Goal: Task Accomplishment & Management: Use online tool/utility

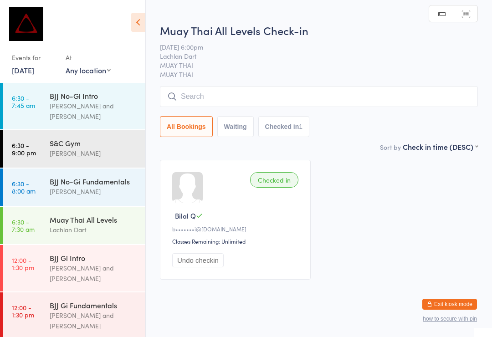
scroll to position [358, 0]
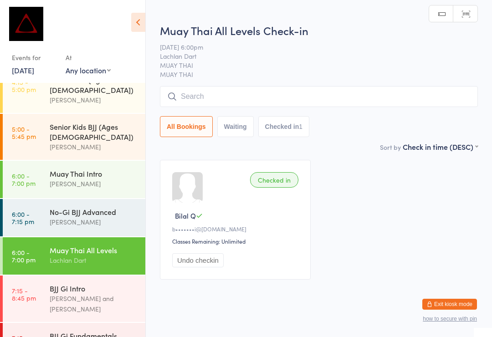
click at [193, 107] on input "search" at bounding box center [319, 96] width 318 height 21
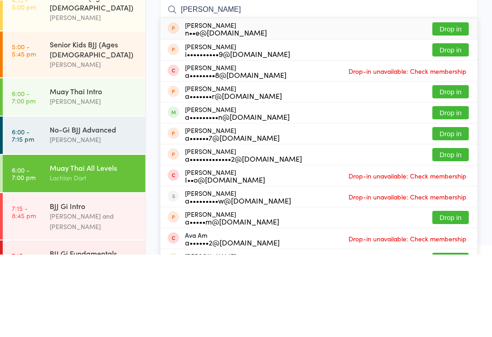
type input "[PERSON_NAME]"
click at [454, 189] on button "Drop in" at bounding box center [451, 195] width 36 height 13
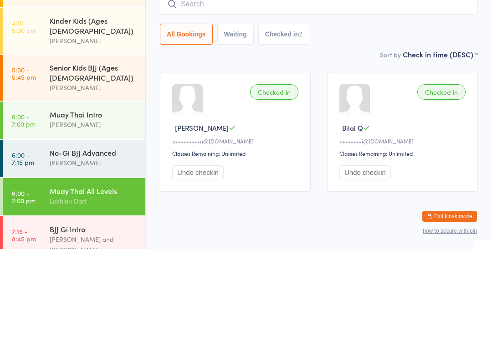
scroll to position [325, 0]
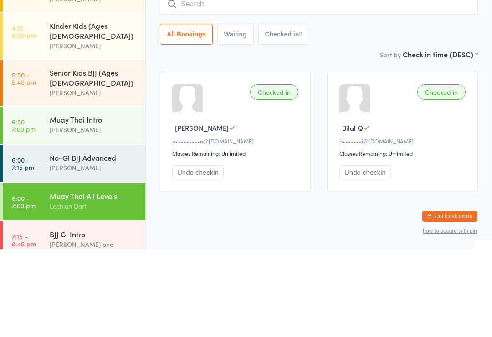
click at [217, 82] on input "search" at bounding box center [319, 92] width 318 height 21
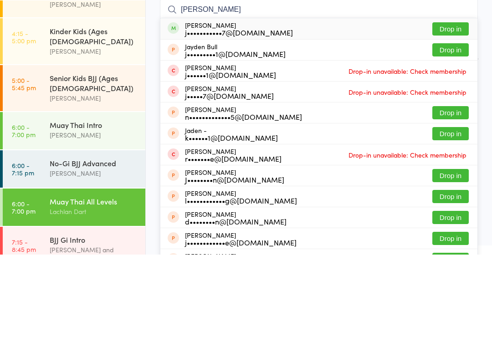
type input "[PERSON_NAME]"
click at [459, 105] on button "Drop in" at bounding box center [451, 111] width 36 height 13
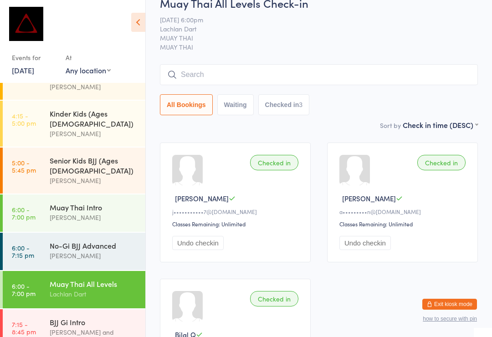
click at [356, 73] on input "search" at bounding box center [319, 74] width 318 height 21
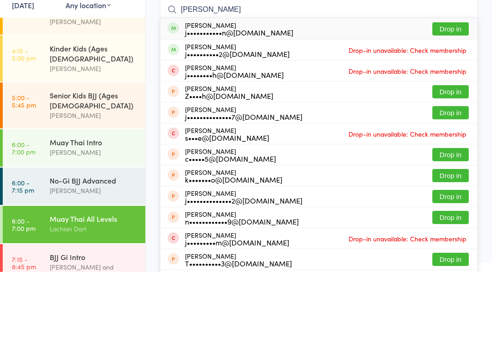
type input "[PERSON_NAME]"
click at [451, 88] on button "Drop in" at bounding box center [451, 94] width 36 height 13
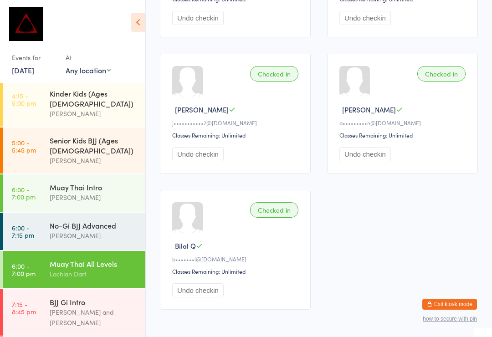
scroll to position [344, 0]
click at [87, 298] on div "BJJ Gi Intro" at bounding box center [94, 303] width 88 height 10
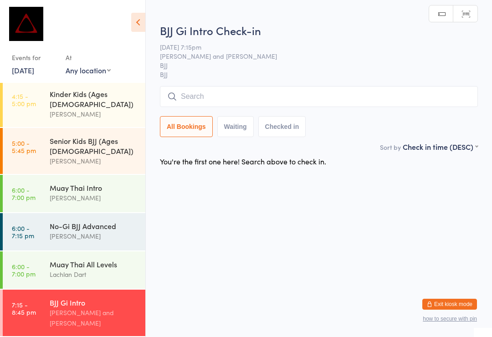
click at [289, 94] on input "search" at bounding box center [319, 96] width 318 height 21
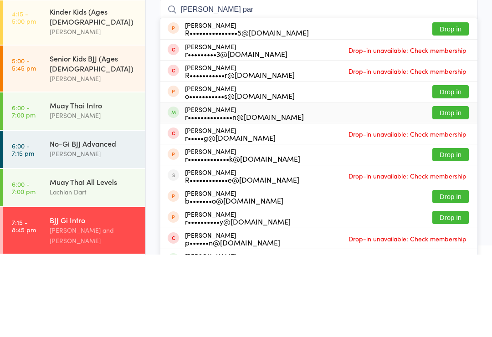
type input "[PERSON_NAME] par"
click at [293, 185] on div "[PERSON_NAME] r••••••••••••••n@[DOMAIN_NAME] Drop in" at bounding box center [319, 195] width 317 height 21
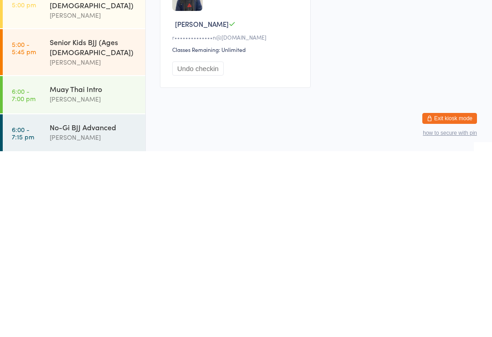
scroll to position [258, 0]
click at [103, 317] on div "[PERSON_NAME]" at bounding box center [94, 322] width 88 height 10
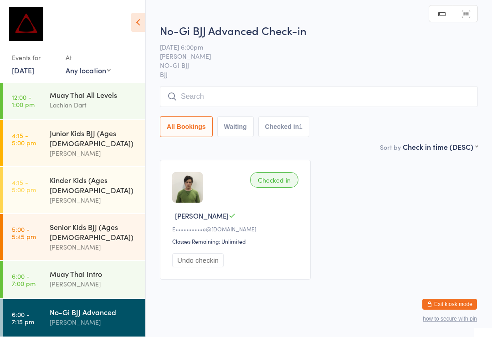
click at [245, 104] on input "search" at bounding box center [319, 96] width 318 height 21
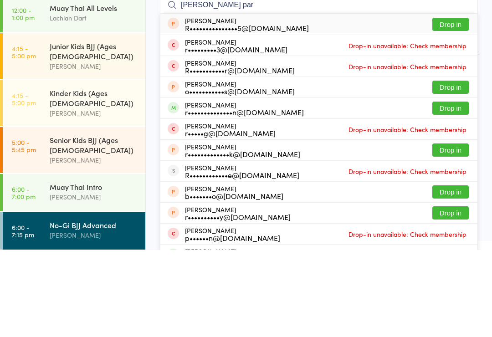
type input "[PERSON_NAME] par"
click at [286, 196] on div "r••••••••••••••n@[DOMAIN_NAME]" at bounding box center [244, 199] width 119 height 7
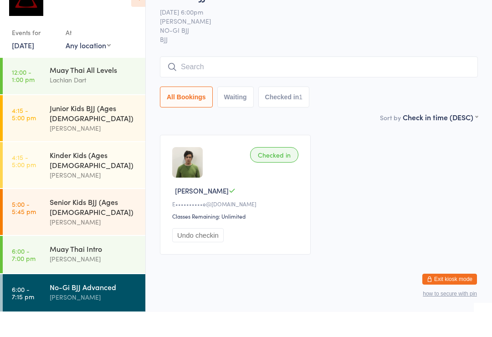
type input "B"
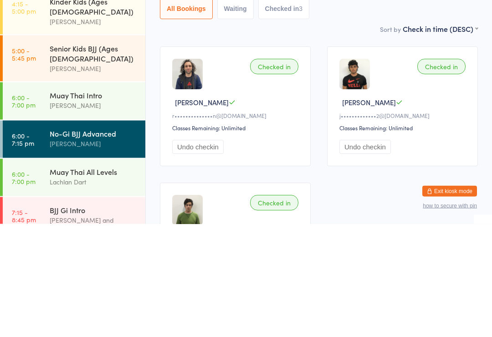
scroll to position [323, 0]
click at [98, 290] on div "Lachlan Dart" at bounding box center [94, 295] width 88 height 10
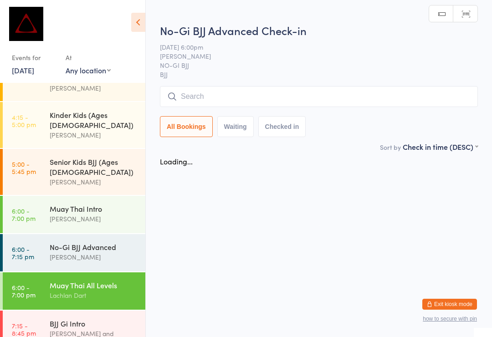
click at [233, 96] on input "search" at bounding box center [319, 96] width 318 height 21
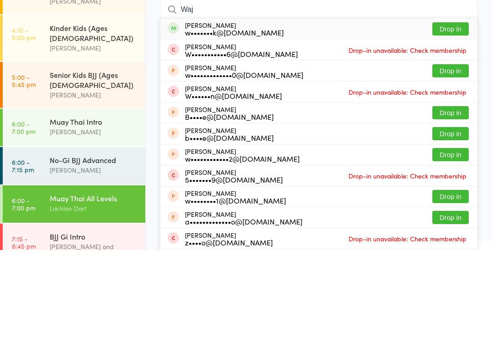
type input "Waj"
click at [454, 109] on button "Drop in" at bounding box center [451, 115] width 36 height 13
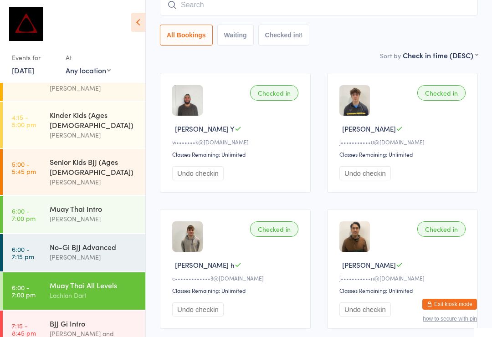
click at [245, 3] on input "search" at bounding box center [319, 5] width 318 height 21
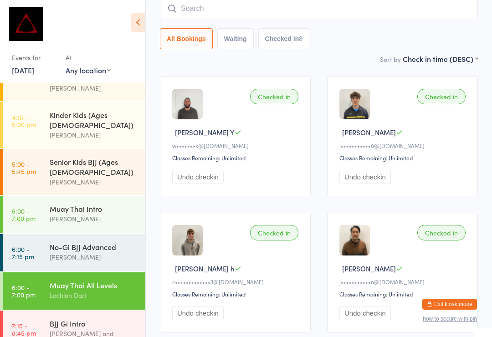
scroll to position [83, 0]
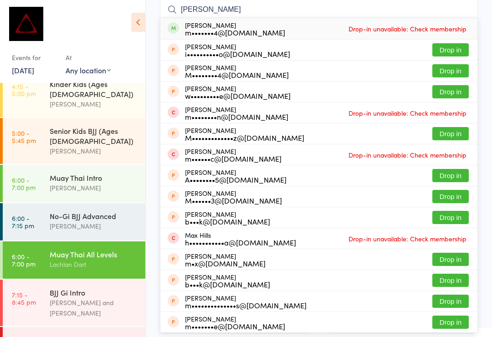
type input "[PERSON_NAME]"
click at [110, 14] on div at bounding box center [68, 26] width 113 height 33
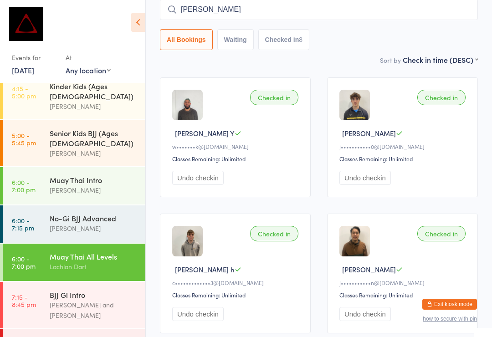
scroll to position [352, 0]
click at [101, 213] on div "No-Gi BJJ Advanced" at bounding box center [94, 218] width 88 height 10
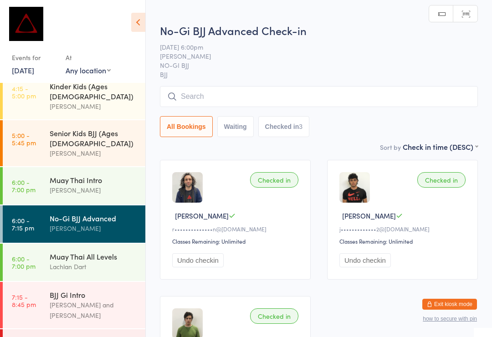
click at [285, 97] on input "search" at bounding box center [319, 96] width 318 height 21
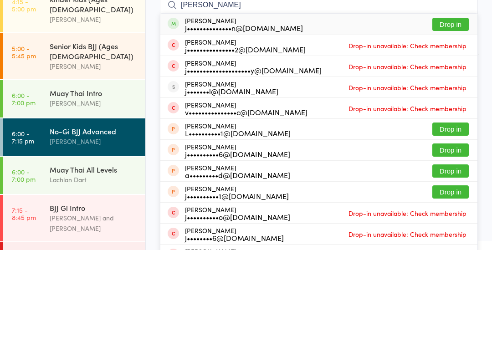
type input "[PERSON_NAME]"
click at [459, 105] on button "Drop in" at bounding box center [451, 111] width 36 height 13
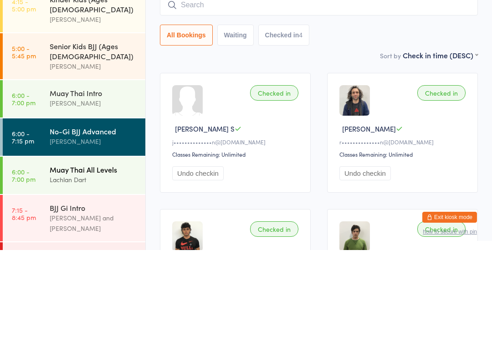
click at [87, 252] on div "Muay Thai All Levels" at bounding box center [94, 257] width 88 height 10
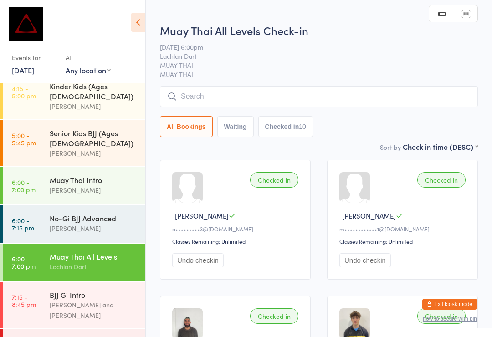
click at [287, 95] on input "search" at bounding box center [319, 96] width 318 height 21
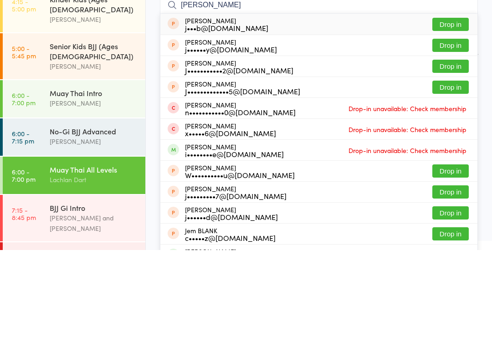
type input "[PERSON_NAME]"
click at [451, 147] on button "Drop in" at bounding box center [451, 153] width 36 height 13
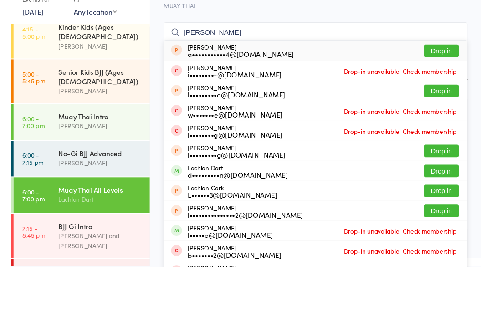
scroll to position [344, 0]
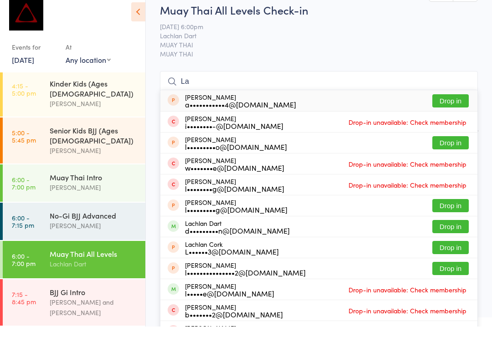
type input "L"
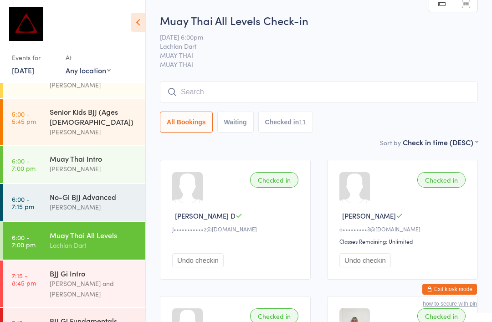
scroll to position [373, 0]
click at [240, 97] on input "search" at bounding box center [319, 92] width 318 height 21
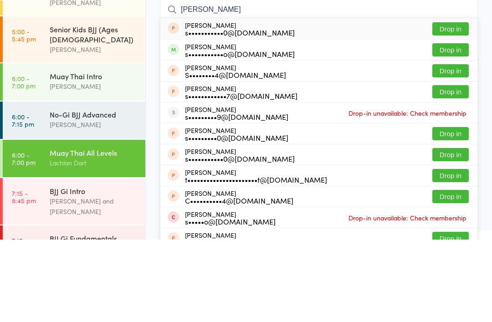
type input "[PERSON_NAME]"
click at [457, 126] on button "Drop in" at bounding box center [451, 132] width 36 height 13
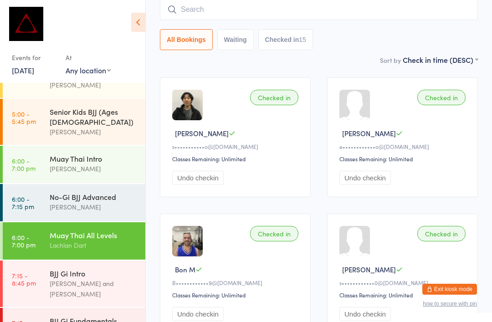
click at [356, 15] on input "search" at bounding box center [319, 9] width 318 height 21
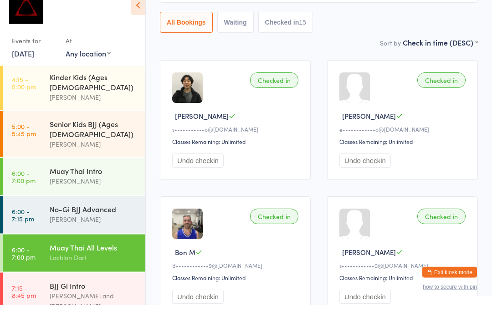
scroll to position [344, 0]
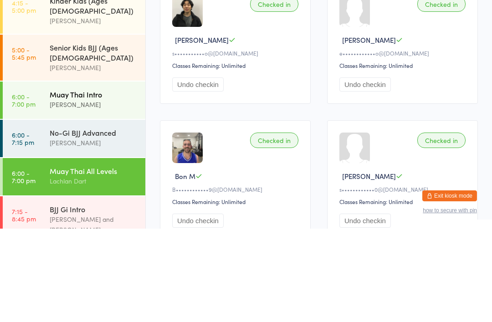
click at [108, 193] on div "[PERSON_NAME]" at bounding box center [94, 198] width 88 height 10
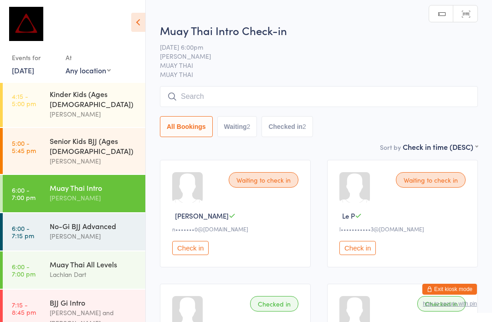
click at [277, 94] on input "search" at bounding box center [319, 96] width 318 height 21
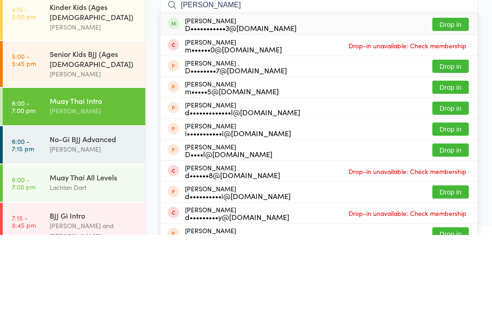
type input "[PERSON_NAME]"
click at [452, 105] on button "Drop in" at bounding box center [451, 111] width 36 height 13
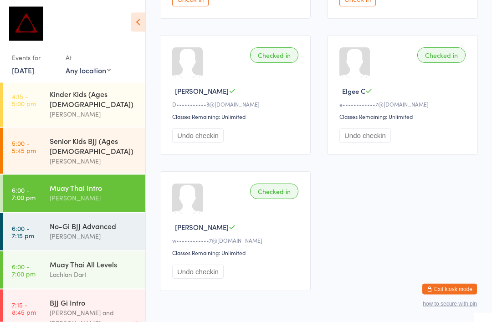
scroll to position [269, 0]
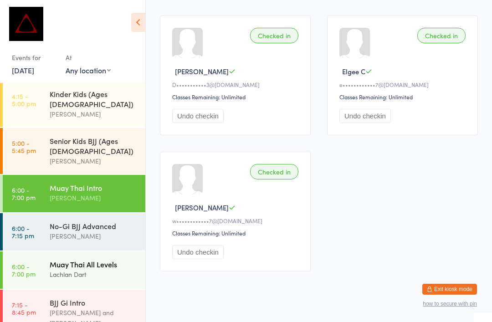
click at [109, 259] on div "Muay Thai All Levels" at bounding box center [94, 264] width 88 height 10
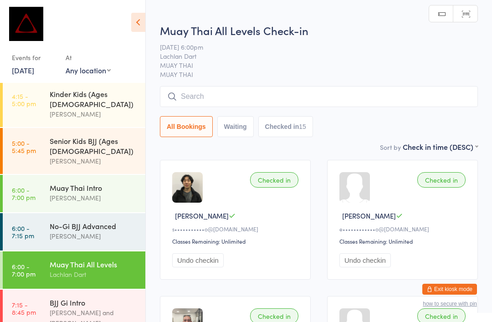
click at [348, 99] on input "search" at bounding box center [319, 96] width 318 height 21
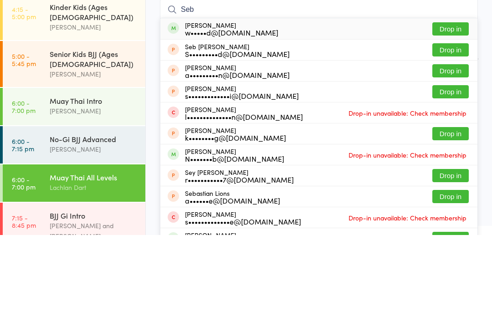
type input "Seb"
click at [451, 109] on button "Drop in" at bounding box center [451, 115] width 36 height 13
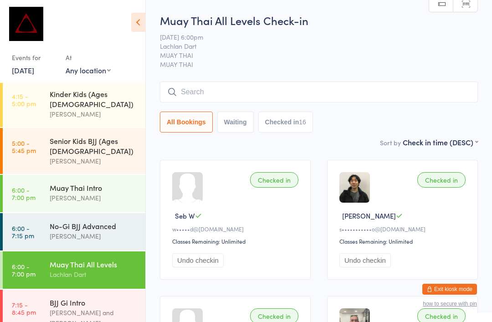
click at [321, 93] on input "search" at bounding box center [319, 92] width 318 height 21
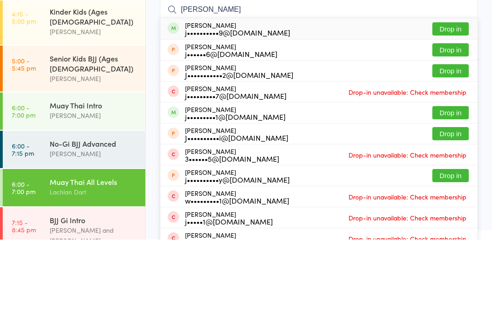
type input "[PERSON_NAME]"
click at [454, 105] on button "Drop in" at bounding box center [451, 111] width 36 height 13
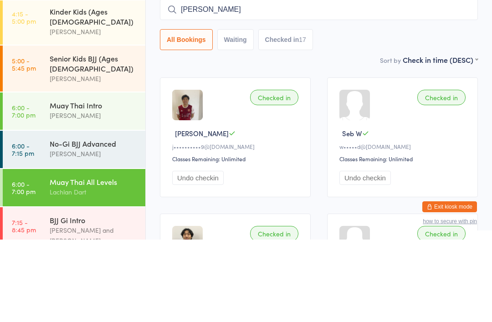
scroll to position [83, 0]
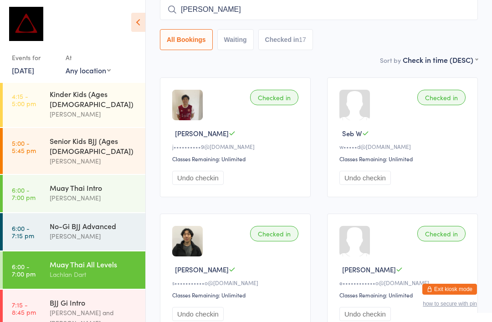
click at [249, 8] on input "[PERSON_NAME]" at bounding box center [319, 9] width 318 height 21
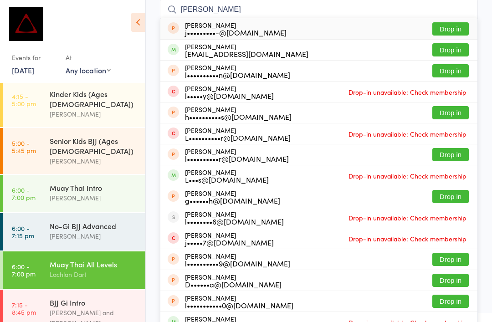
type input "[PERSON_NAME]"
click at [448, 48] on button "Drop in" at bounding box center [451, 49] width 36 height 13
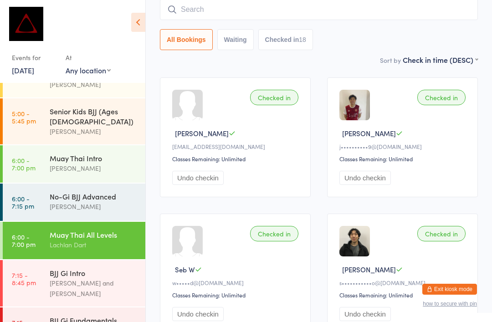
scroll to position [373, 0]
click at [100, 279] on div "[PERSON_NAME] and [PERSON_NAME]" at bounding box center [94, 289] width 88 height 21
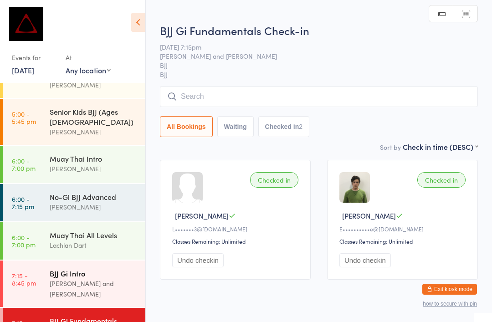
click at [105, 279] on div "[PERSON_NAME] and [PERSON_NAME]" at bounding box center [94, 289] width 88 height 21
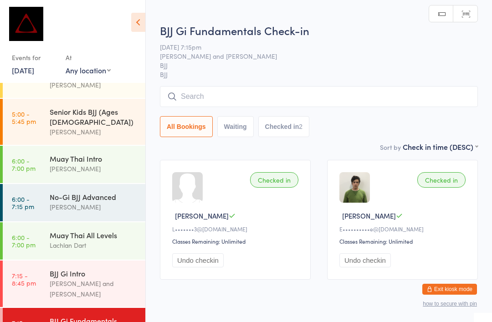
click at [398, 107] on input "search" at bounding box center [319, 96] width 318 height 21
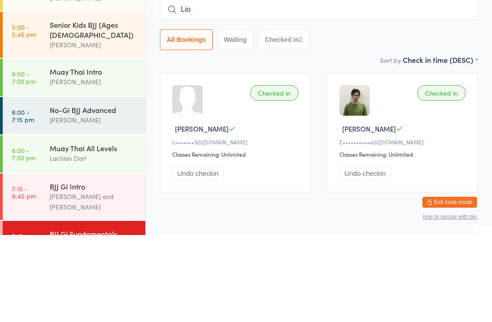
type input "Lion"
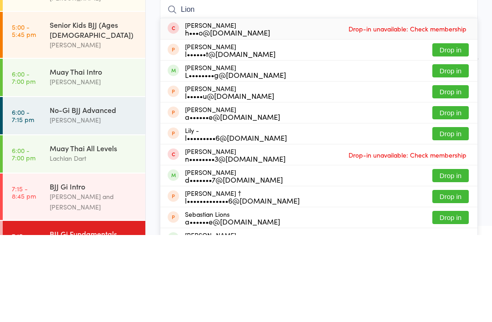
scroll to position [87, 0]
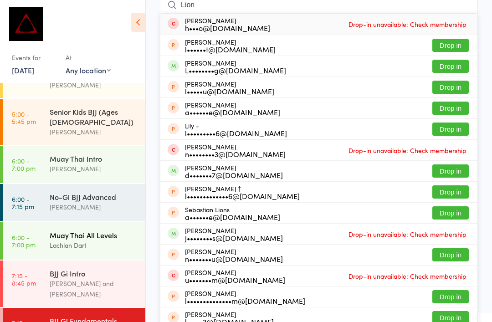
click at [104, 240] on div "Lachlan Dart" at bounding box center [94, 245] width 88 height 10
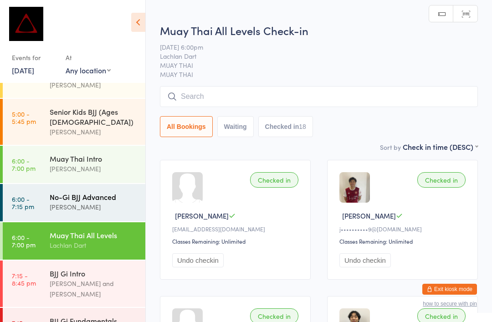
click at [115, 202] on div "[PERSON_NAME]" at bounding box center [94, 207] width 88 height 10
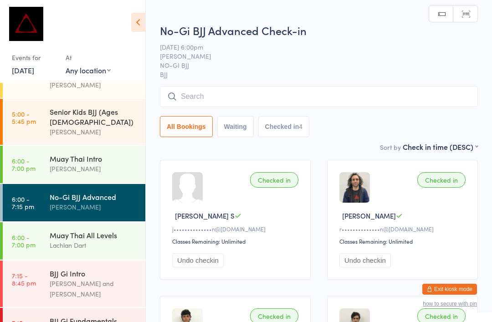
click at [342, 98] on input "search" at bounding box center [319, 96] width 318 height 21
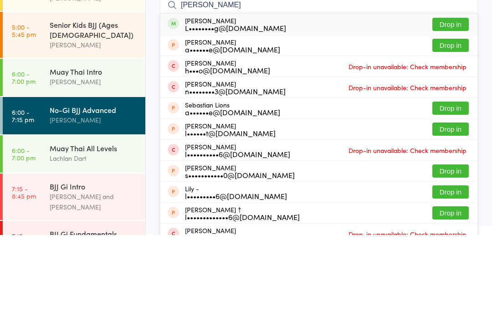
type input "[PERSON_NAME]"
click at [464, 105] on button "Drop in" at bounding box center [451, 111] width 36 height 13
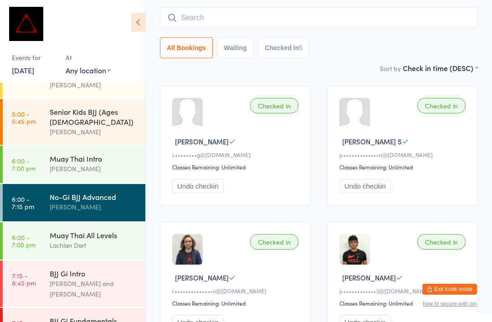
scroll to position [64, 0]
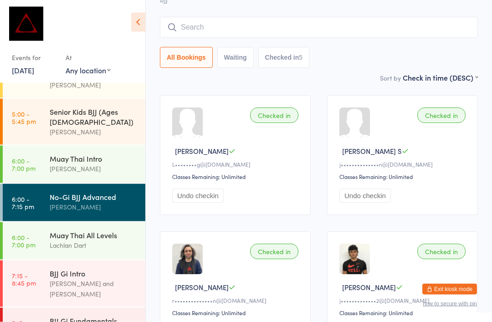
click at [384, 31] on input "search" at bounding box center [319, 27] width 318 height 21
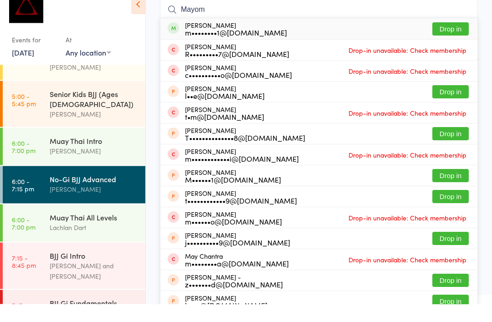
type input "Mayom"
click at [459, 41] on button "Drop in" at bounding box center [451, 47] width 36 height 13
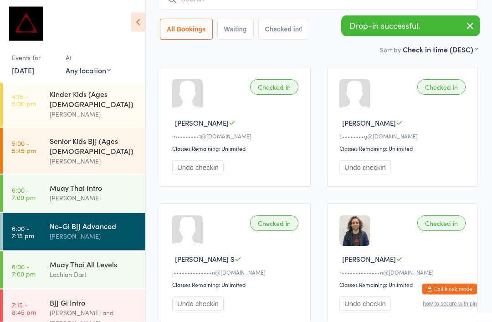
scroll to position [93, 0]
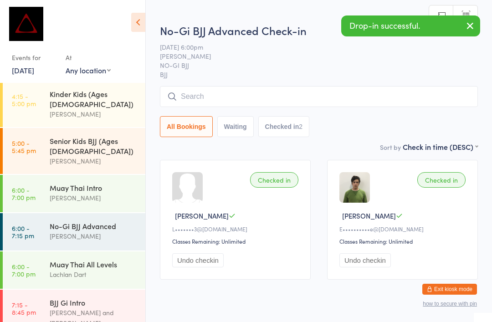
click at [309, 95] on input "search" at bounding box center [319, 96] width 318 height 21
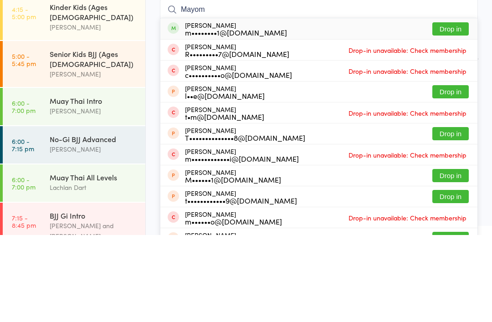
type input "Mayom"
click at [457, 109] on button "Drop in" at bounding box center [451, 115] width 36 height 13
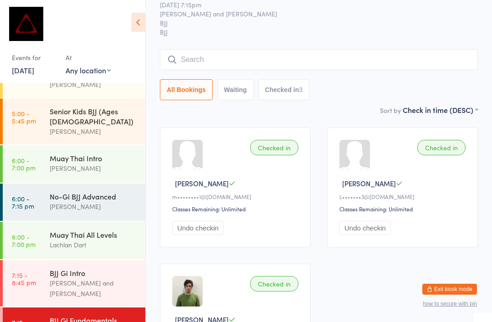
scroll to position [373, 0]
click at [104, 202] on div "[PERSON_NAME]" at bounding box center [94, 207] width 88 height 10
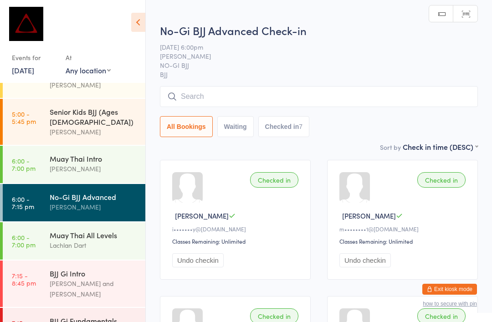
click at [228, 98] on input "search" at bounding box center [319, 96] width 318 height 21
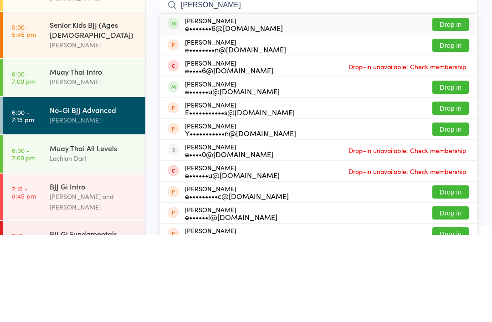
type input "[PERSON_NAME]"
click at [443, 105] on button "Drop in" at bounding box center [451, 111] width 36 height 13
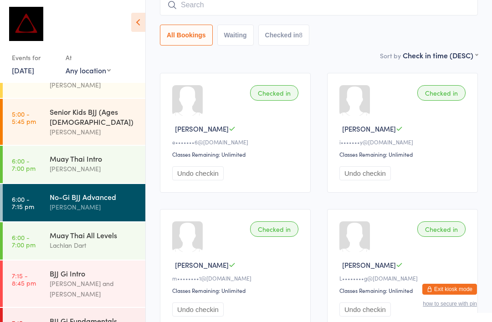
click at [231, 10] on input "search" at bounding box center [319, 5] width 318 height 21
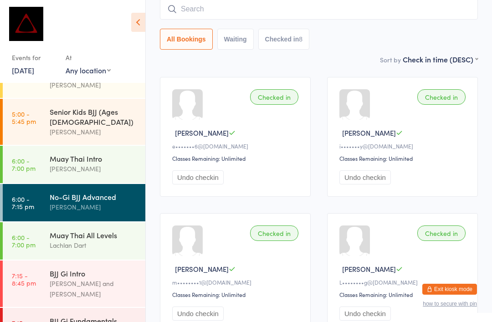
scroll to position [83, 0]
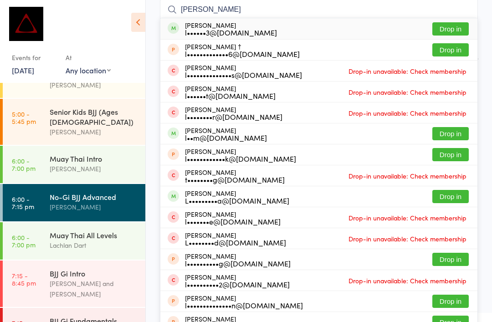
type input "[PERSON_NAME]"
click at [460, 28] on button "Drop in" at bounding box center [451, 28] width 36 height 13
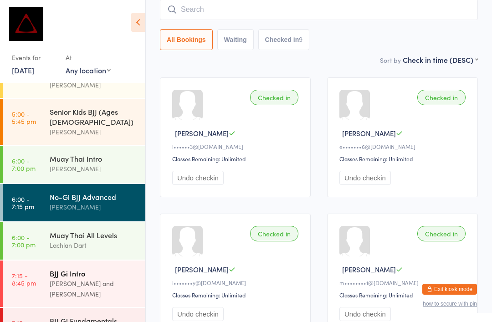
click at [104, 269] on div "BJJ Gi Intro" at bounding box center [94, 274] width 88 height 10
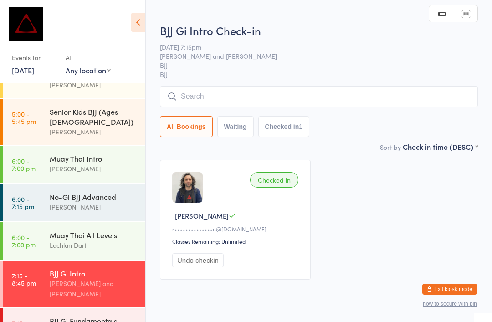
click at [271, 80] on div "BJJ Gi Intro Check-in [DATE] 7:15pm [PERSON_NAME] and [PERSON_NAME] BJJ BJJ Man…" at bounding box center [319, 82] width 318 height 119
click at [248, 98] on input "search" at bounding box center [319, 96] width 318 height 21
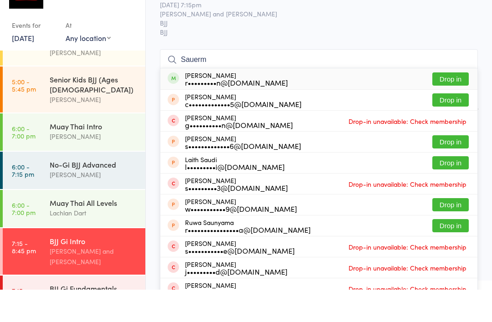
type input "Sauerm"
click at [455, 105] on button "Drop in" at bounding box center [451, 111] width 36 height 13
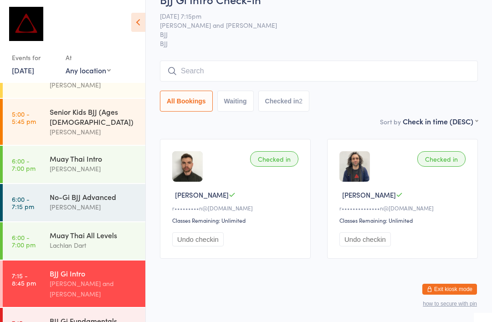
click at [309, 66] on input "search" at bounding box center [319, 71] width 318 height 21
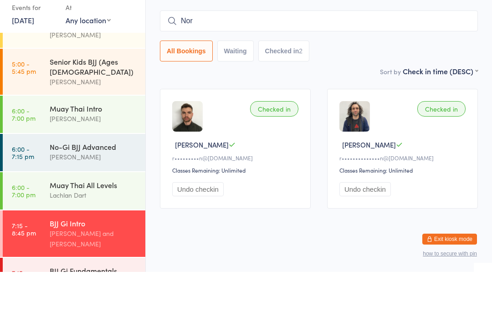
type input "[PERSON_NAME]"
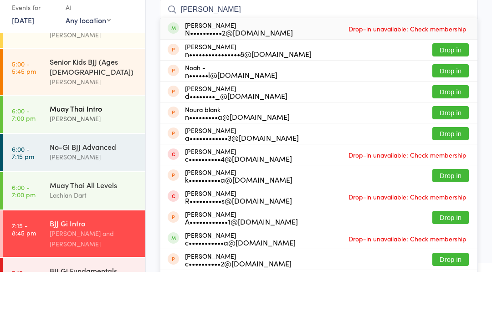
click at [68, 146] on div "Muay Thai Intro [PERSON_NAME]" at bounding box center [98, 164] width 96 height 36
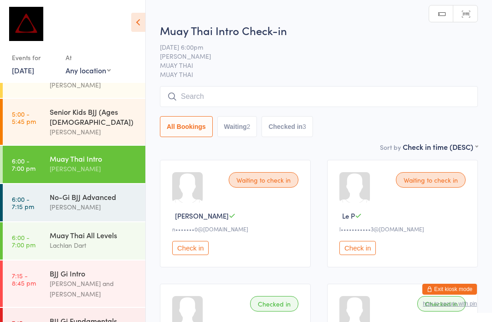
click at [401, 103] on input "search" at bounding box center [319, 96] width 318 height 21
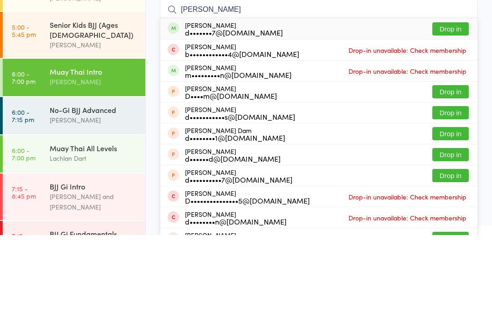
type input "[PERSON_NAME]"
click at [467, 109] on button "Drop in" at bounding box center [451, 115] width 36 height 13
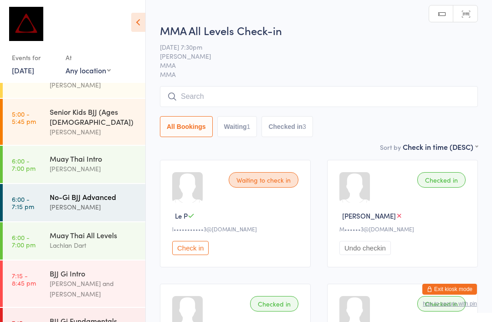
click at [56, 192] on div "No-Gi BJJ Advanced" at bounding box center [94, 197] width 88 height 10
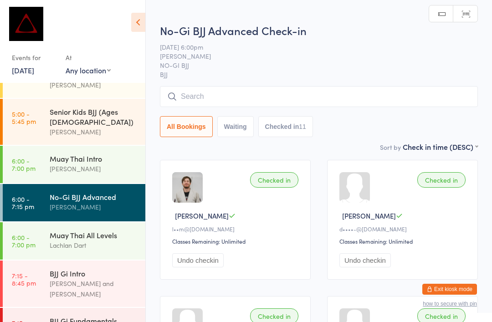
click at [243, 96] on input "search" at bounding box center [319, 96] width 318 height 21
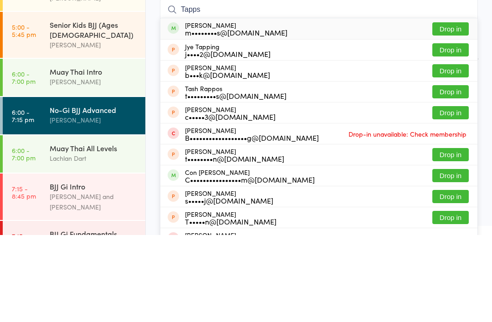
type input "Tapps"
click at [451, 109] on button "Drop in" at bounding box center [451, 115] width 36 height 13
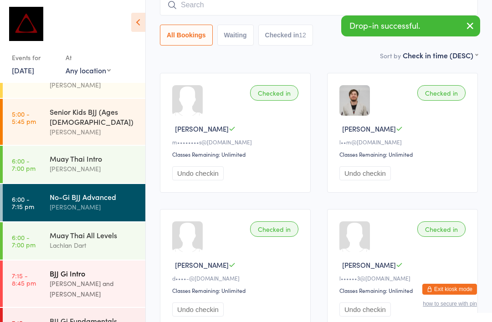
click at [76, 269] on div "BJJ Gi Intro" at bounding box center [94, 274] width 88 height 10
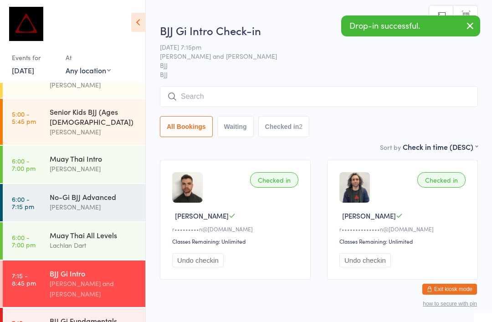
click at [265, 88] on input "search" at bounding box center [319, 96] width 318 height 21
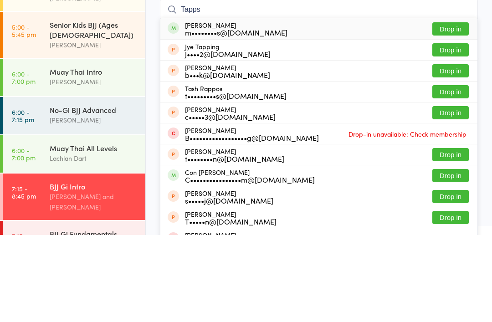
type input "Tapps"
click at [455, 109] on button "Drop in" at bounding box center [451, 115] width 36 height 13
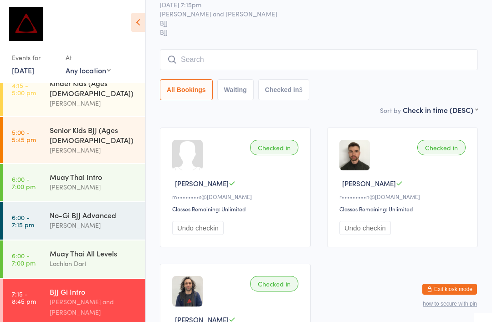
scroll to position [344, 0]
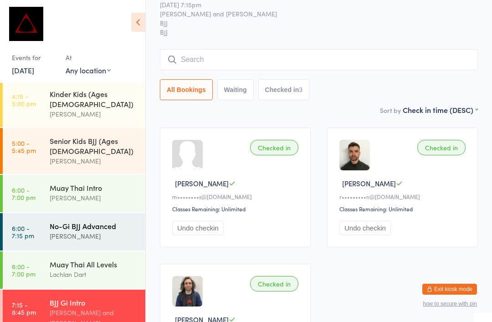
click at [124, 231] on div "[PERSON_NAME]" at bounding box center [94, 236] width 88 height 10
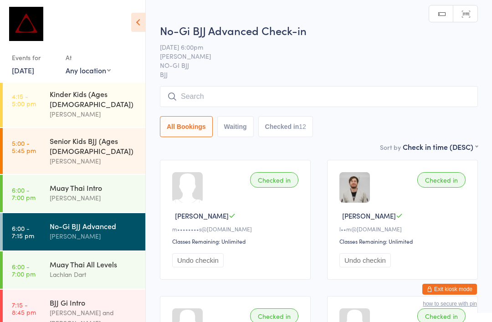
click at [228, 94] on input "search" at bounding box center [319, 96] width 318 height 21
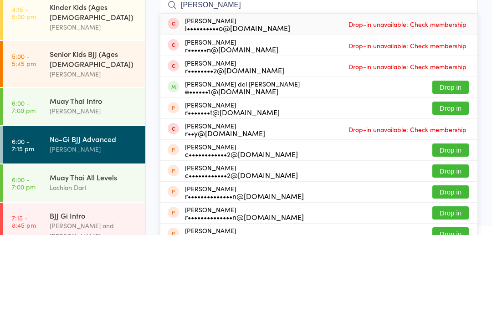
type input "[PERSON_NAME]"
click at [455, 168] on button "Drop in" at bounding box center [451, 174] width 36 height 13
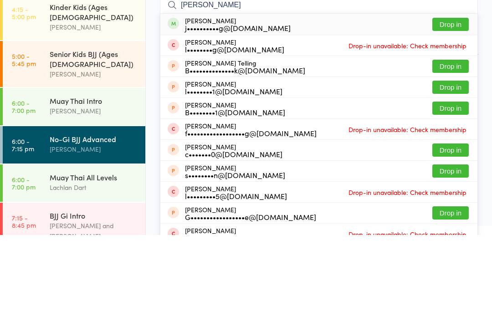
type input "[PERSON_NAME]"
click at [456, 105] on button "Drop in" at bounding box center [451, 111] width 36 height 13
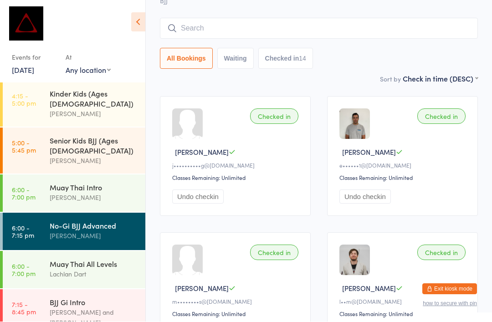
click at [276, 30] on input "search" at bounding box center [319, 28] width 318 height 21
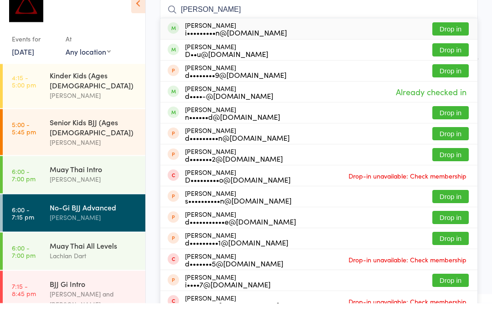
type input "[PERSON_NAME]"
click at [449, 41] on button "Drop in" at bounding box center [451, 47] width 36 height 13
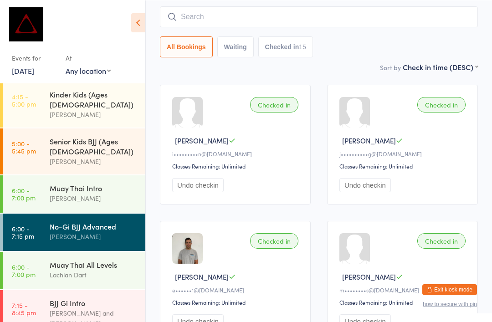
scroll to position [75, 0]
